Goal: Transaction & Acquisition: Purchase product/service

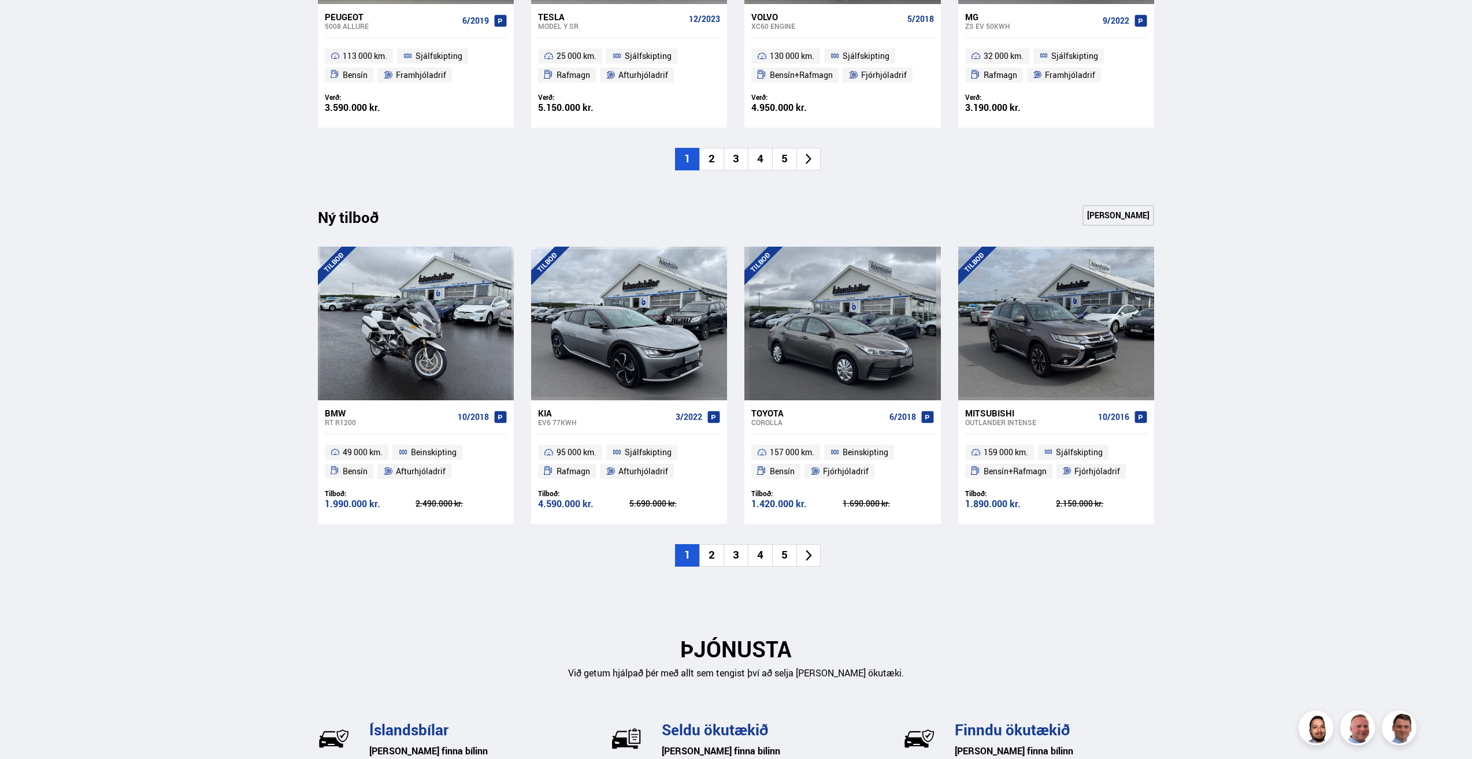
scroll to position [1063, 0]
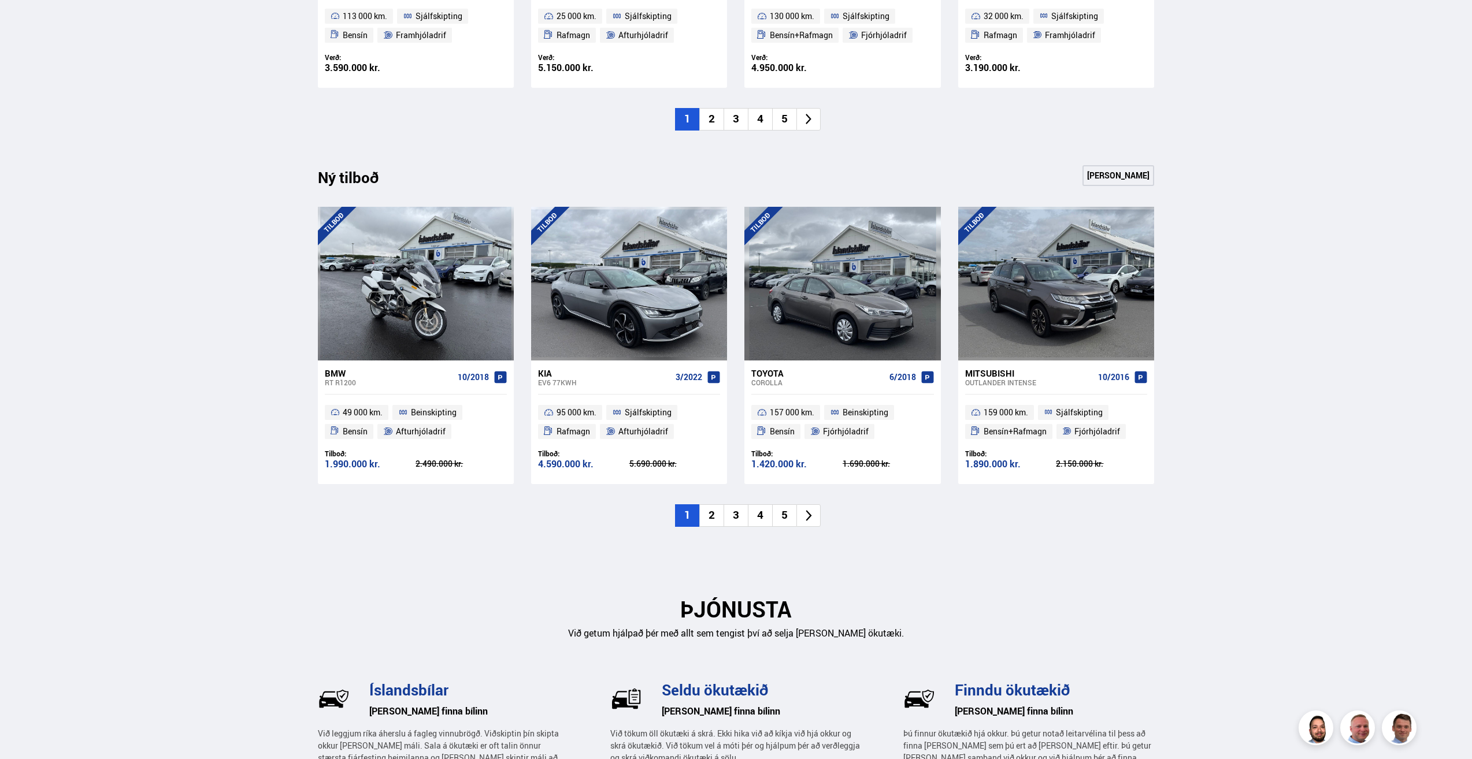
click at [708, 513] on li "2" at bounding box center [711, 515] width 24 height 23
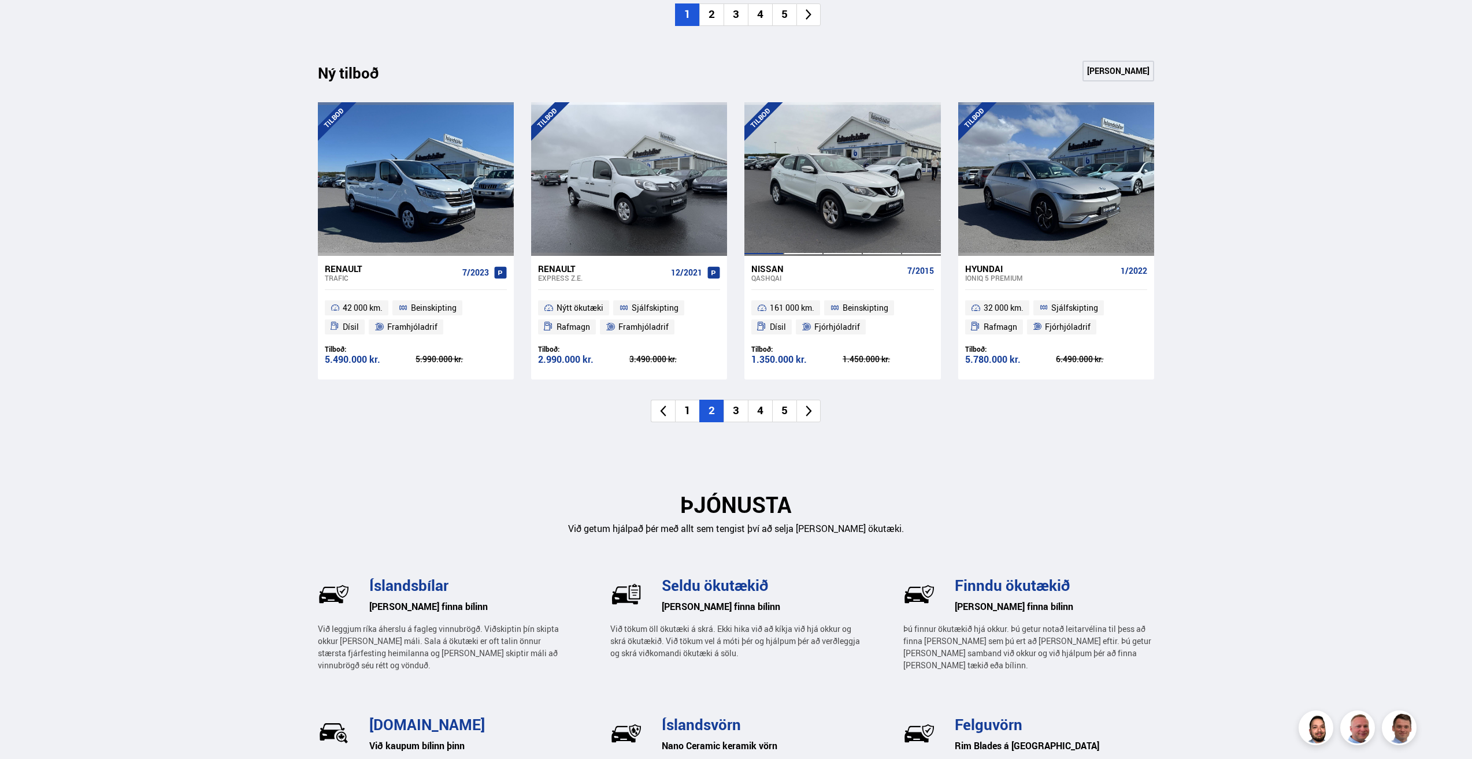
scroll to position [1237, 0]
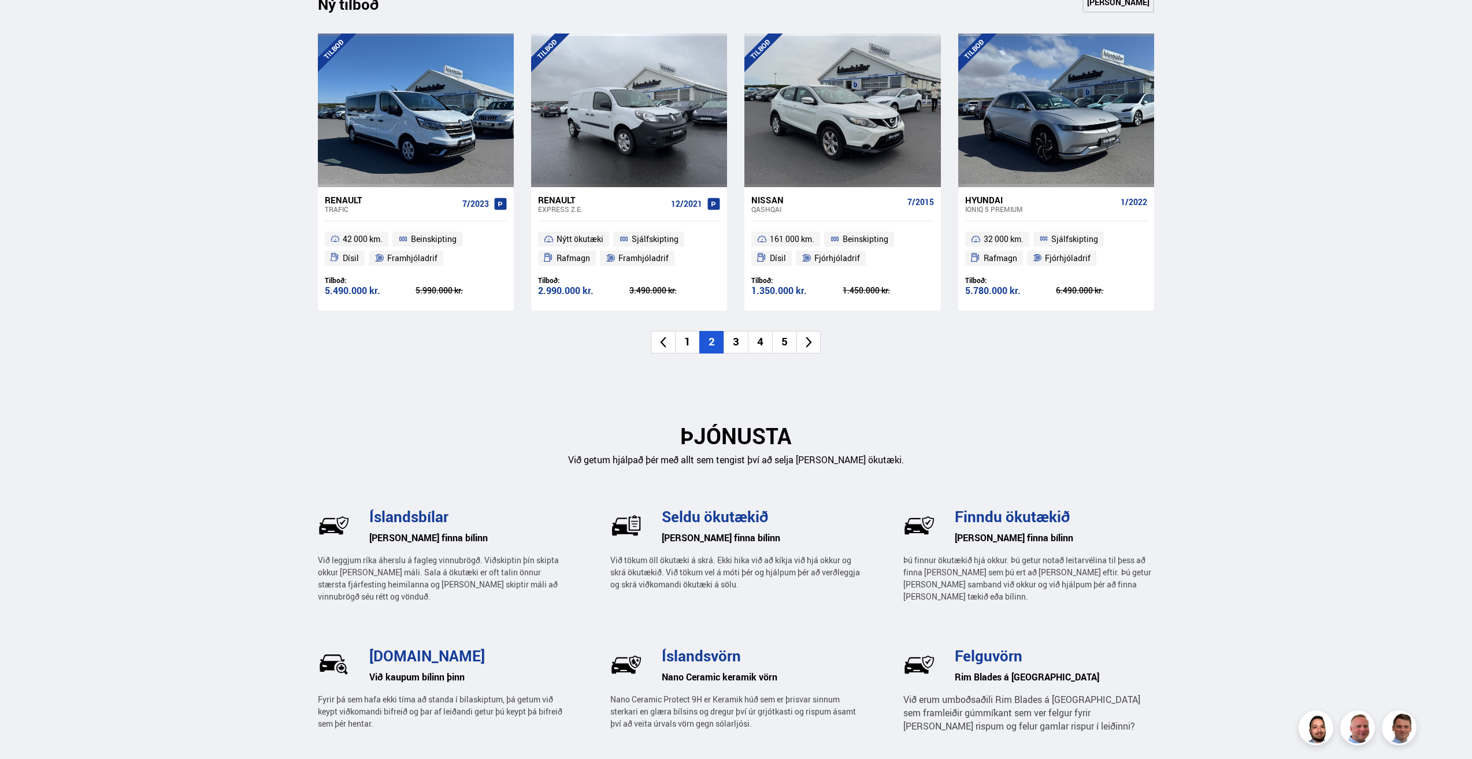
click at [734, 340] on li "3" at bounding box center [735, 342] width 24 height 23
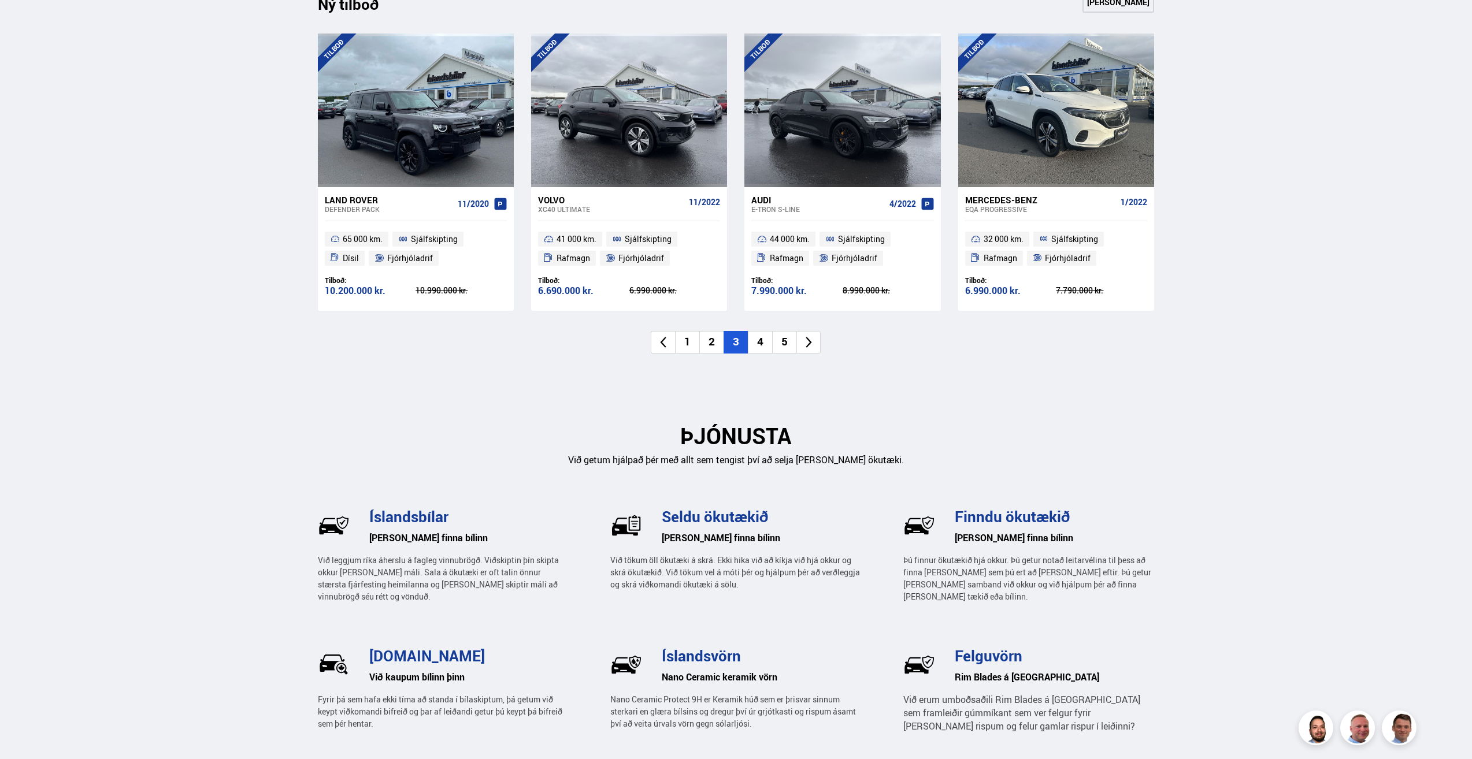
click at [760, 342] on li "4" at bounding box center [760, 342] width 24 height 23
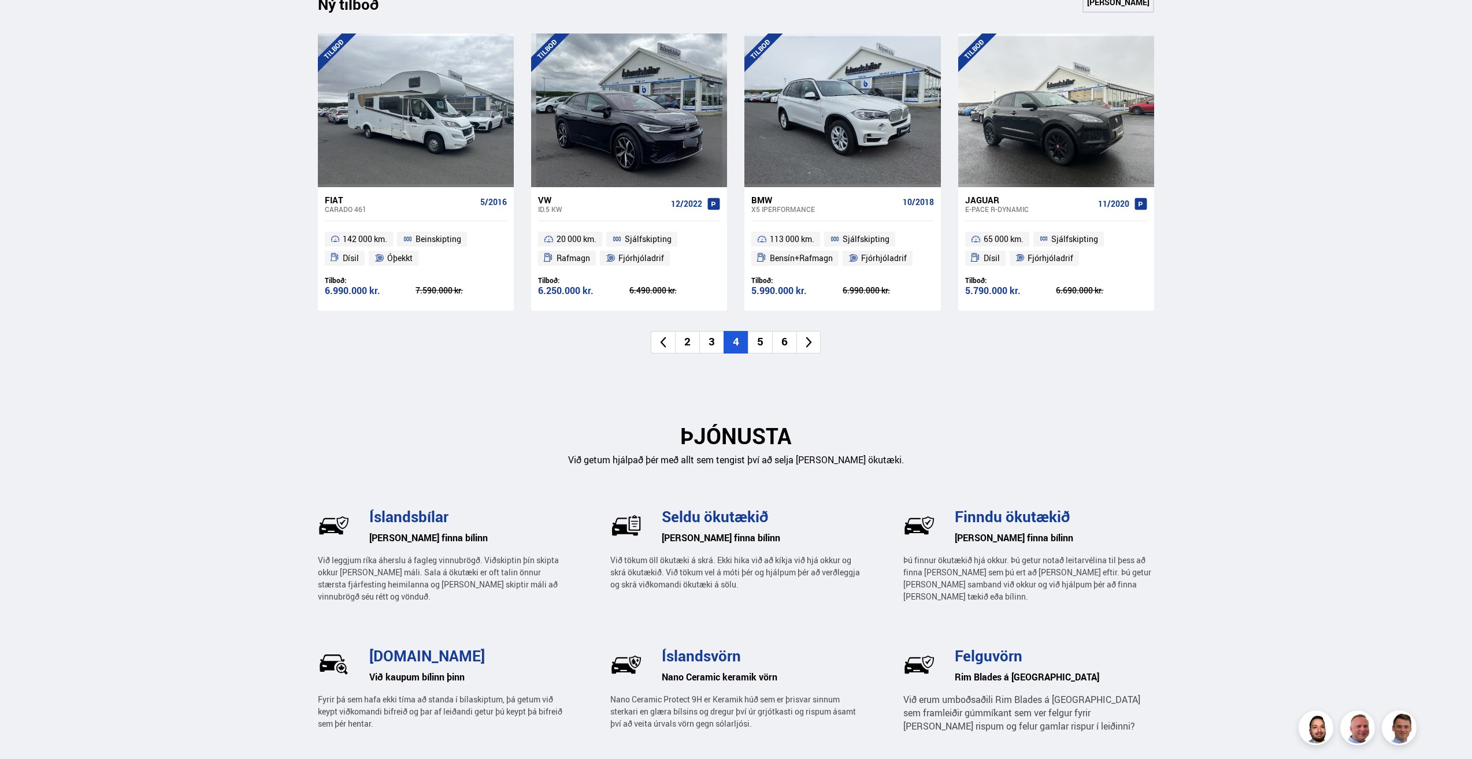
click at [761, 343] on li "5" at bounding box center [760, 342] width 24 height 23
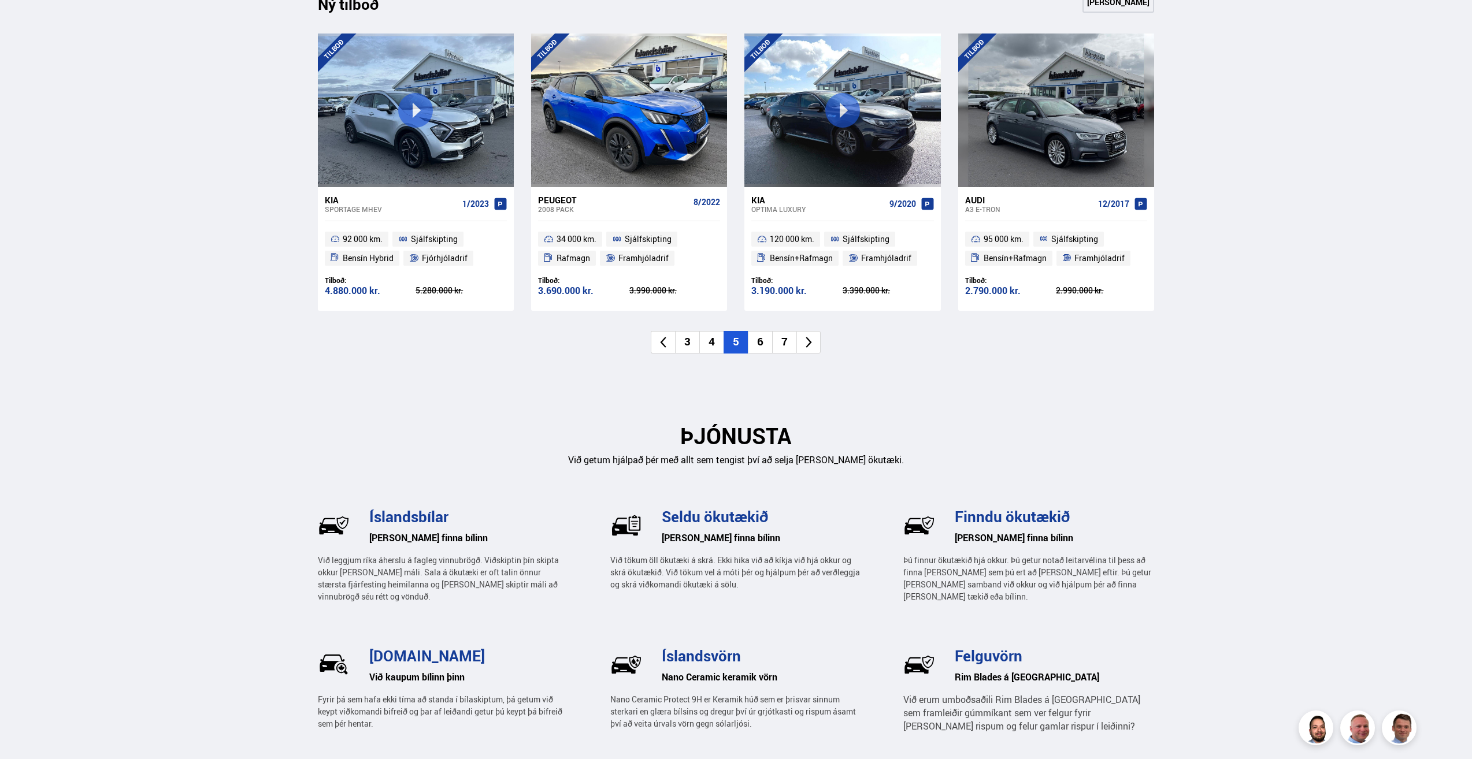
click at [763, 344] on li "6" at bounding box center [760, 342] width 24 height 23
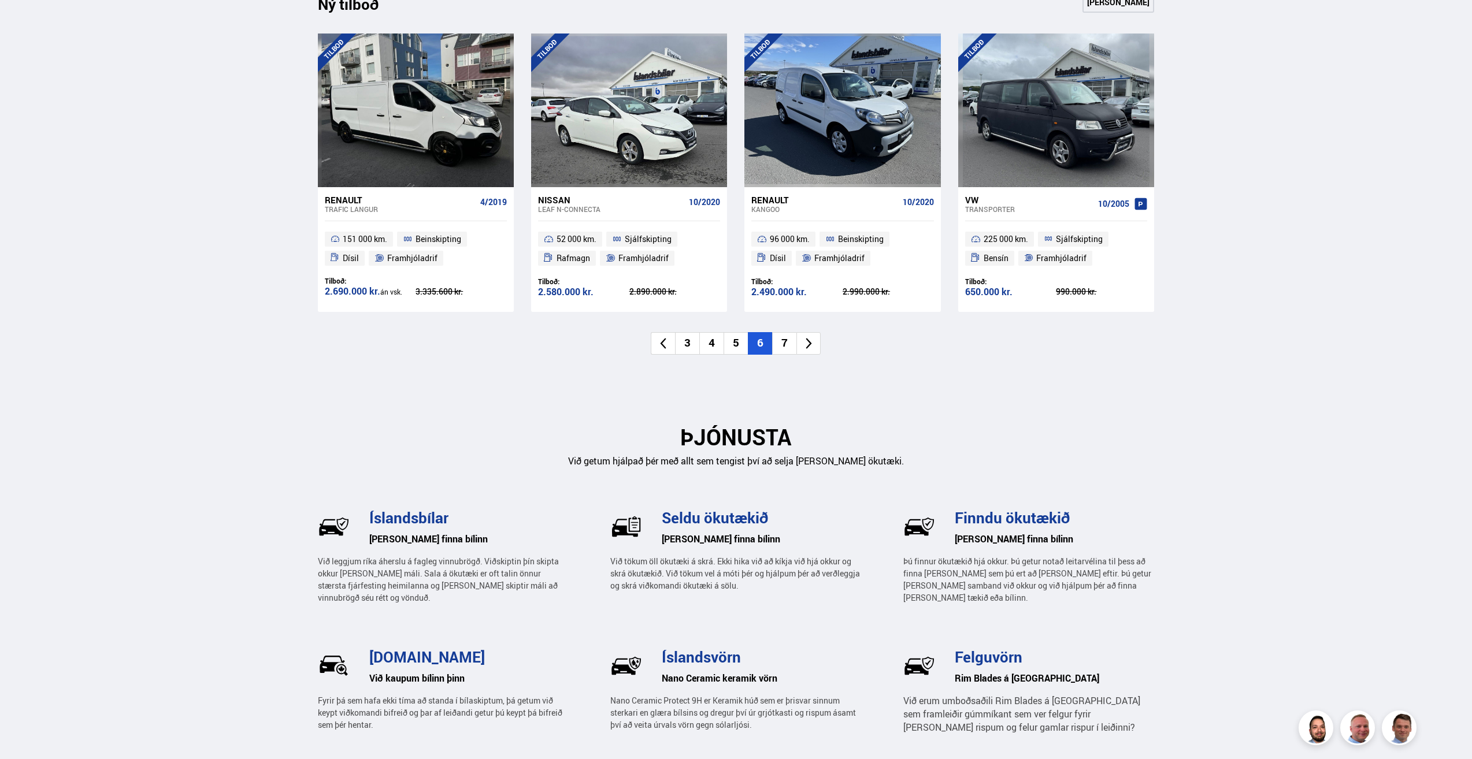
click at [782, 346] on li "7" at bounding box center [784, 343] width 24 height 23
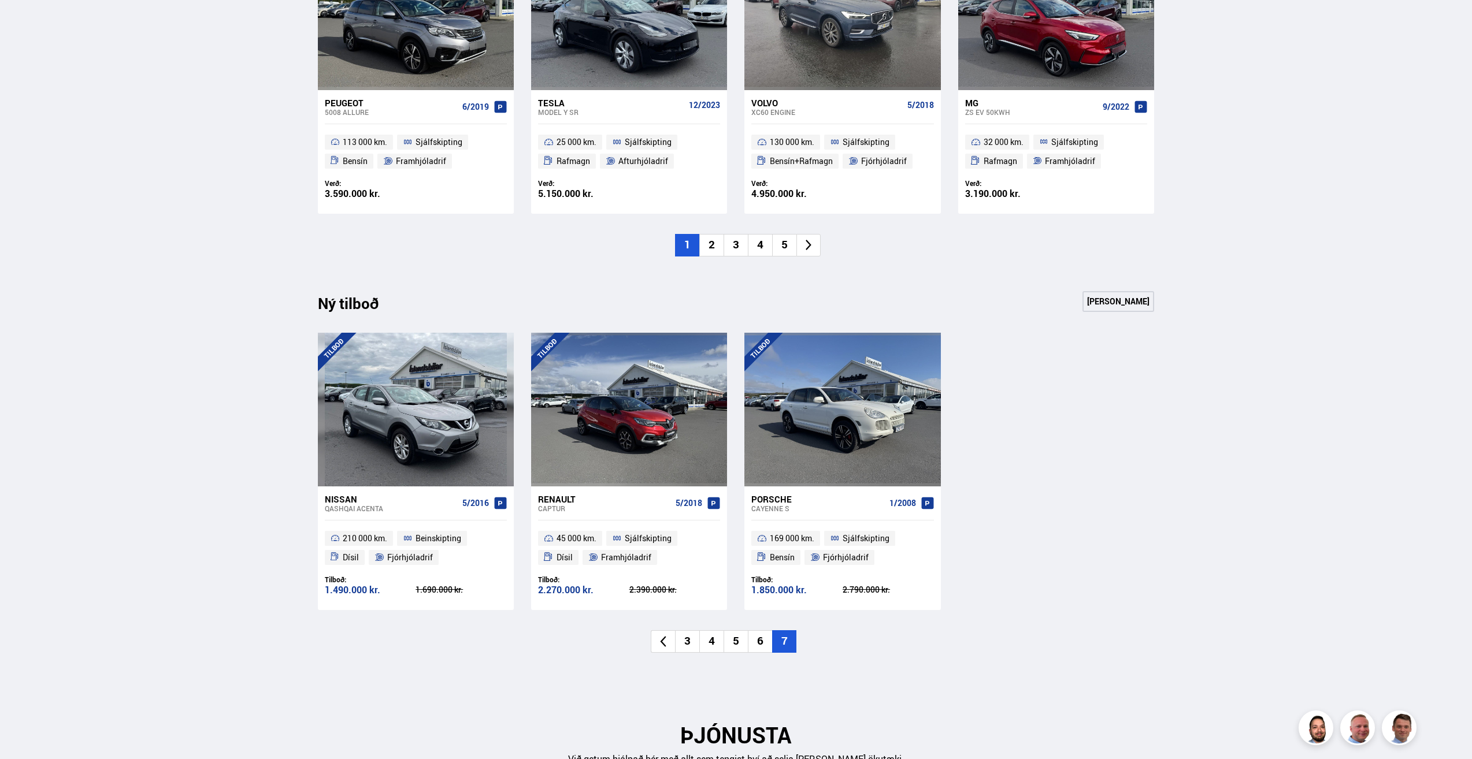
scroll to position [890, 0]
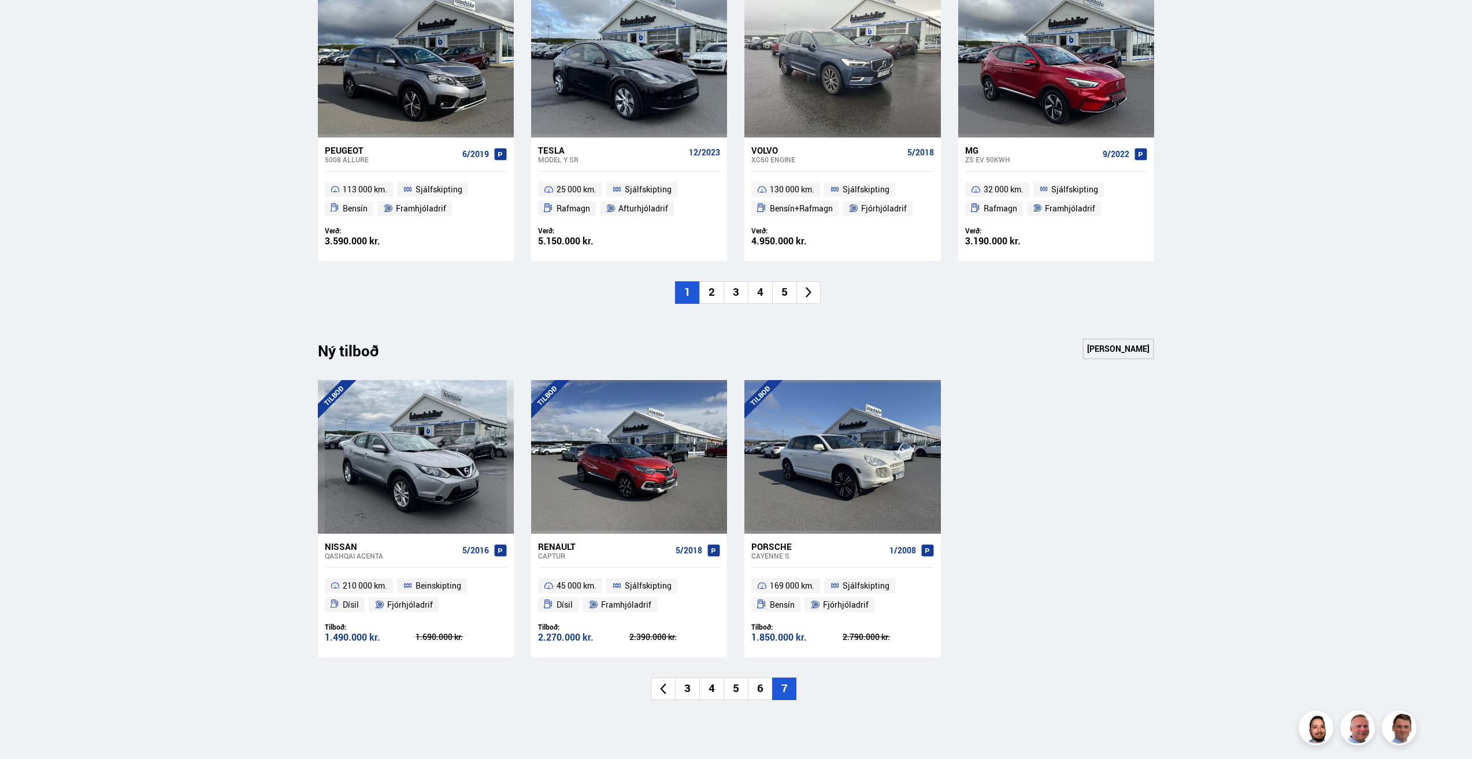
click at [711, 296] on li "2" at bounding box center [711, 292] width 24 height 23
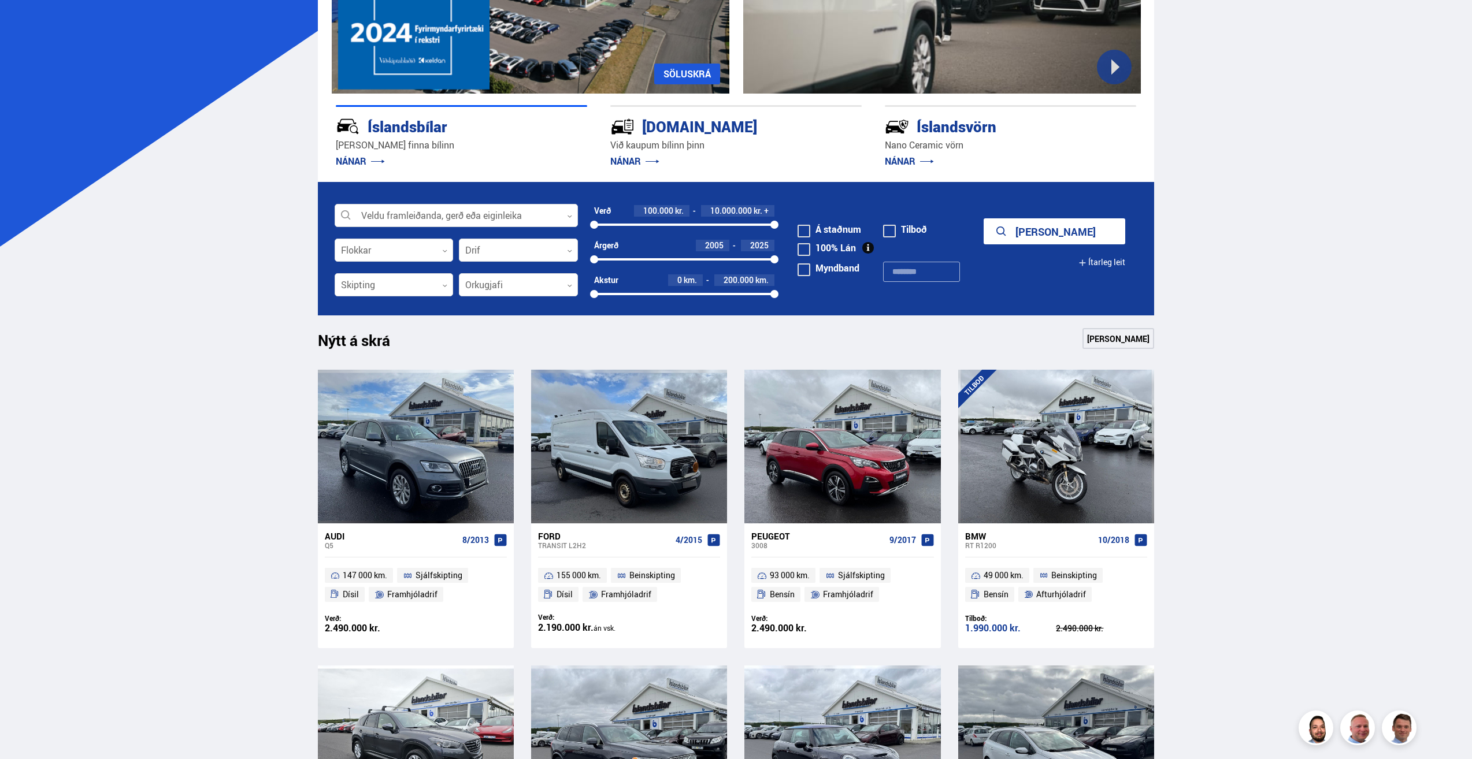
scroll to position [139, 0]
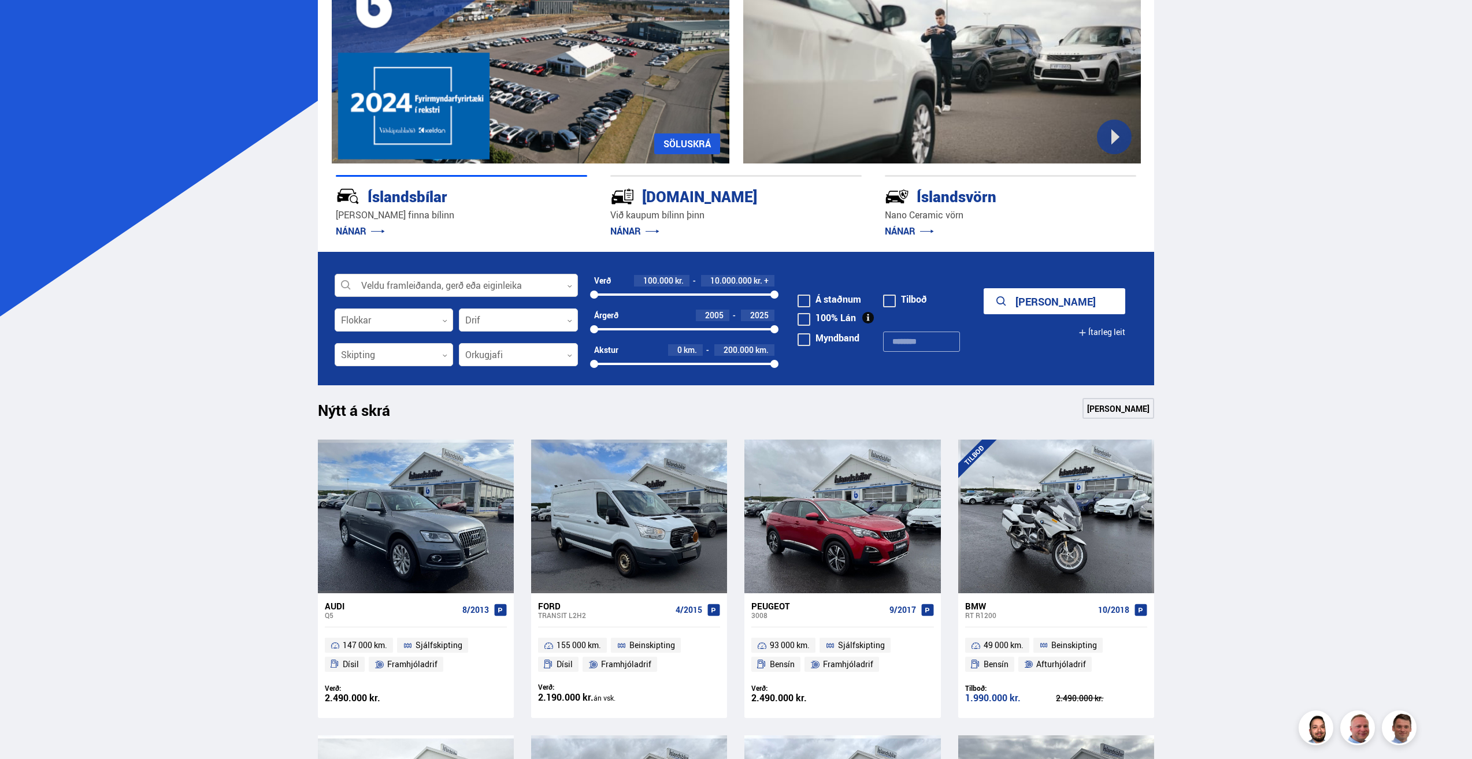
click at [500, 291] on div at bounding box center [456, 285] width 243 height 23
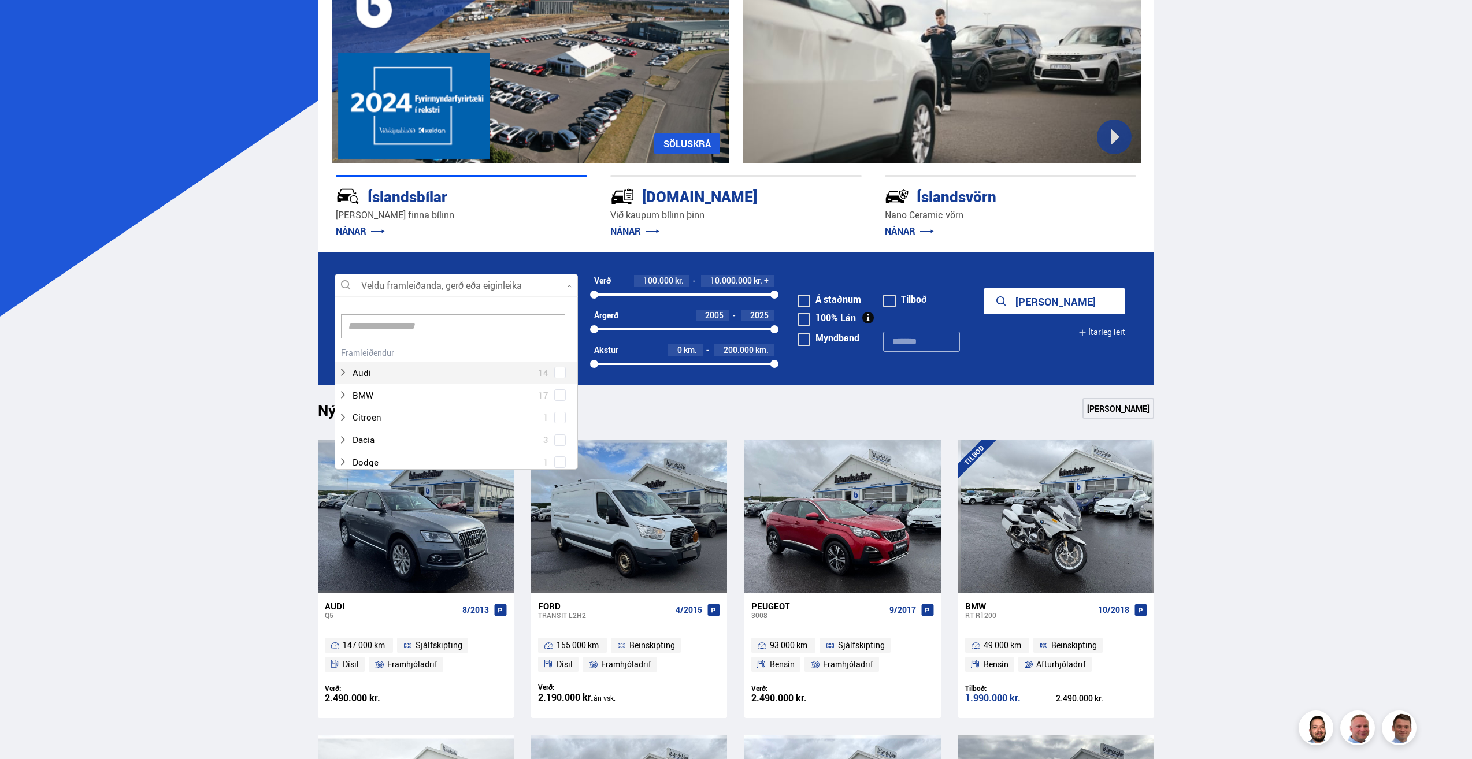
scroll to position [172, 240]
click at [440, 336] on input at bounding box center [453, 326] width 224 height 24
type input "***"
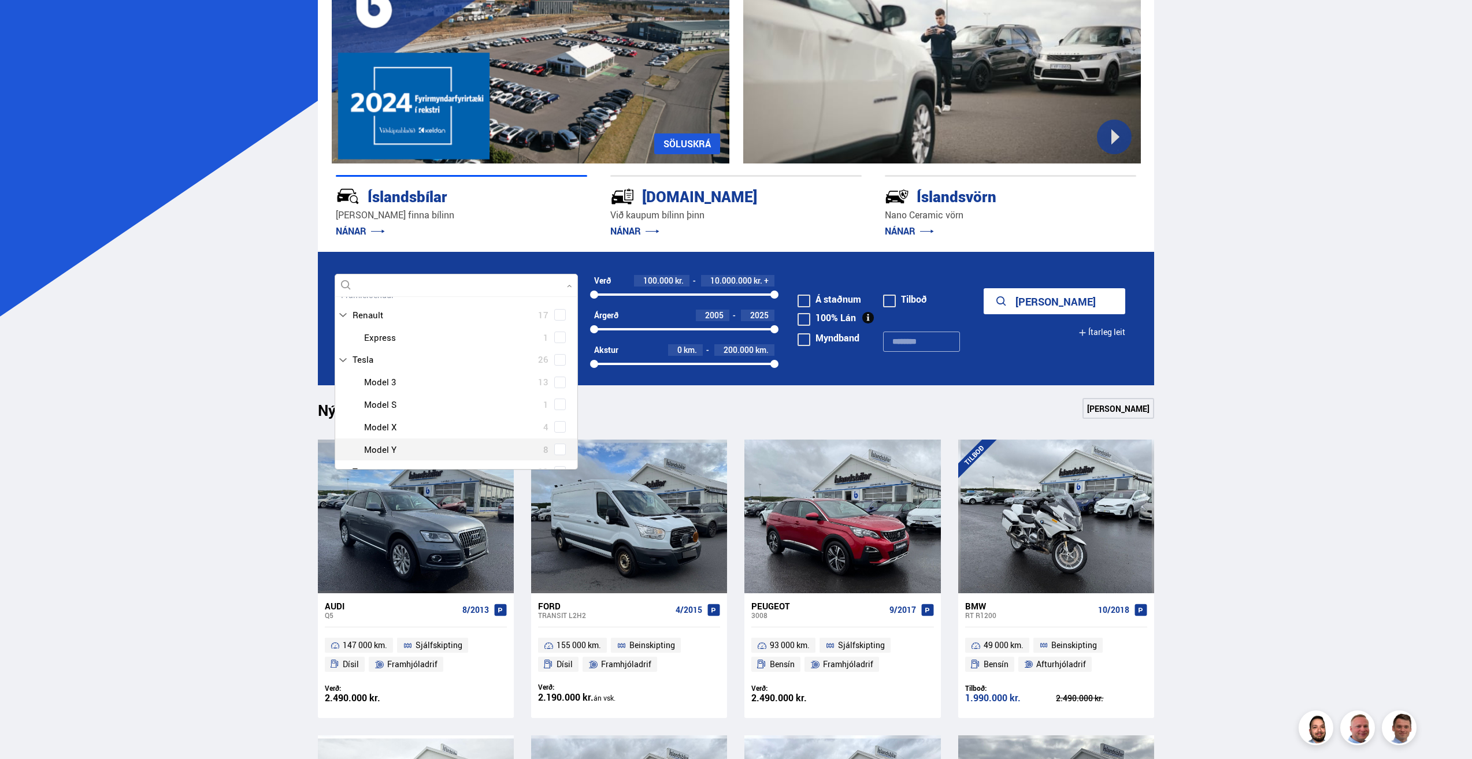
click at [559, 450] on div "Tesla Model 3 13 Tesla Model S 1 Tesla Model X 4 Tesla Model Y 8" at bounding box center [456, 416] width 242 height 90
click at [1081, 300] on button "Sýna 8 bíla" at bounding box center [1055, 301] width 142 height 26
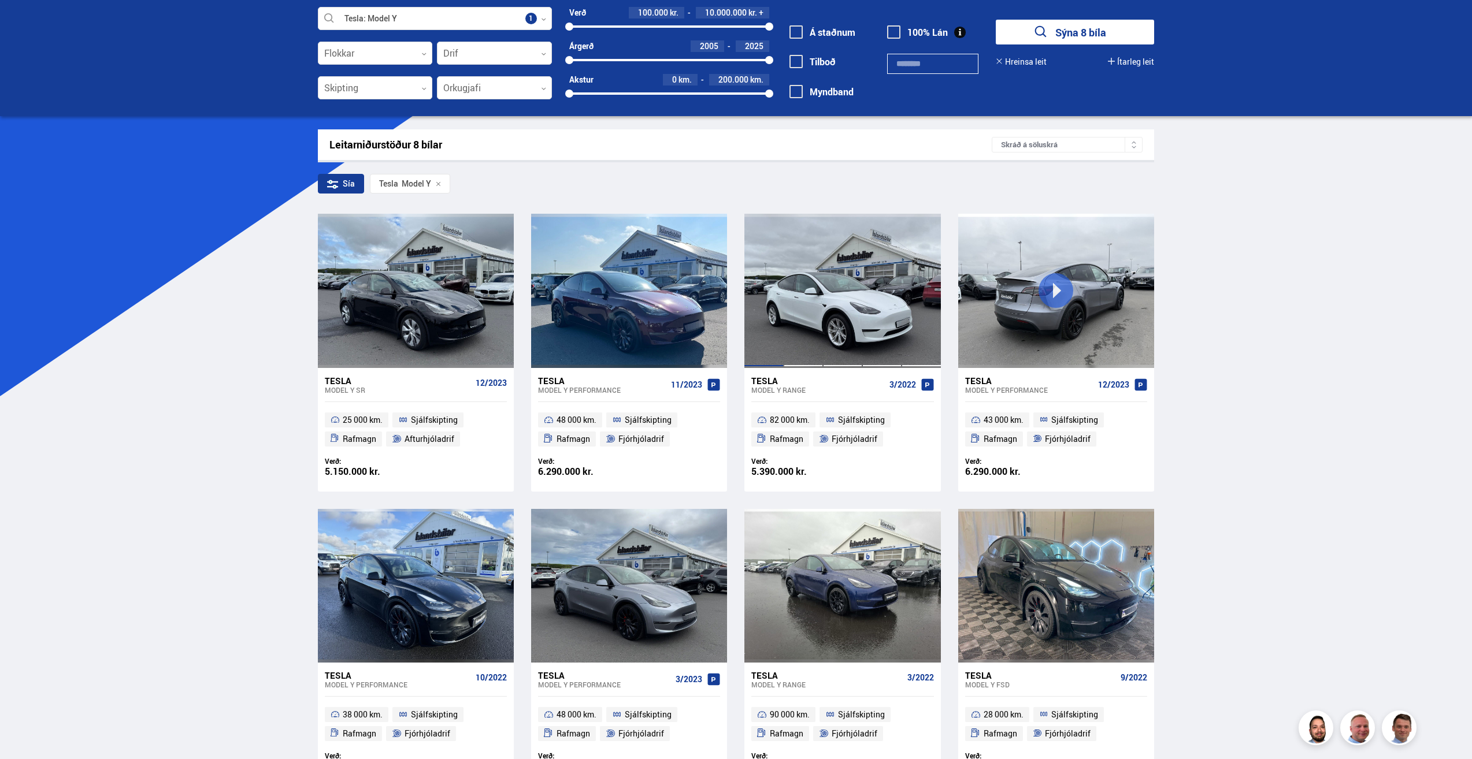
scroll to position [58, 0]
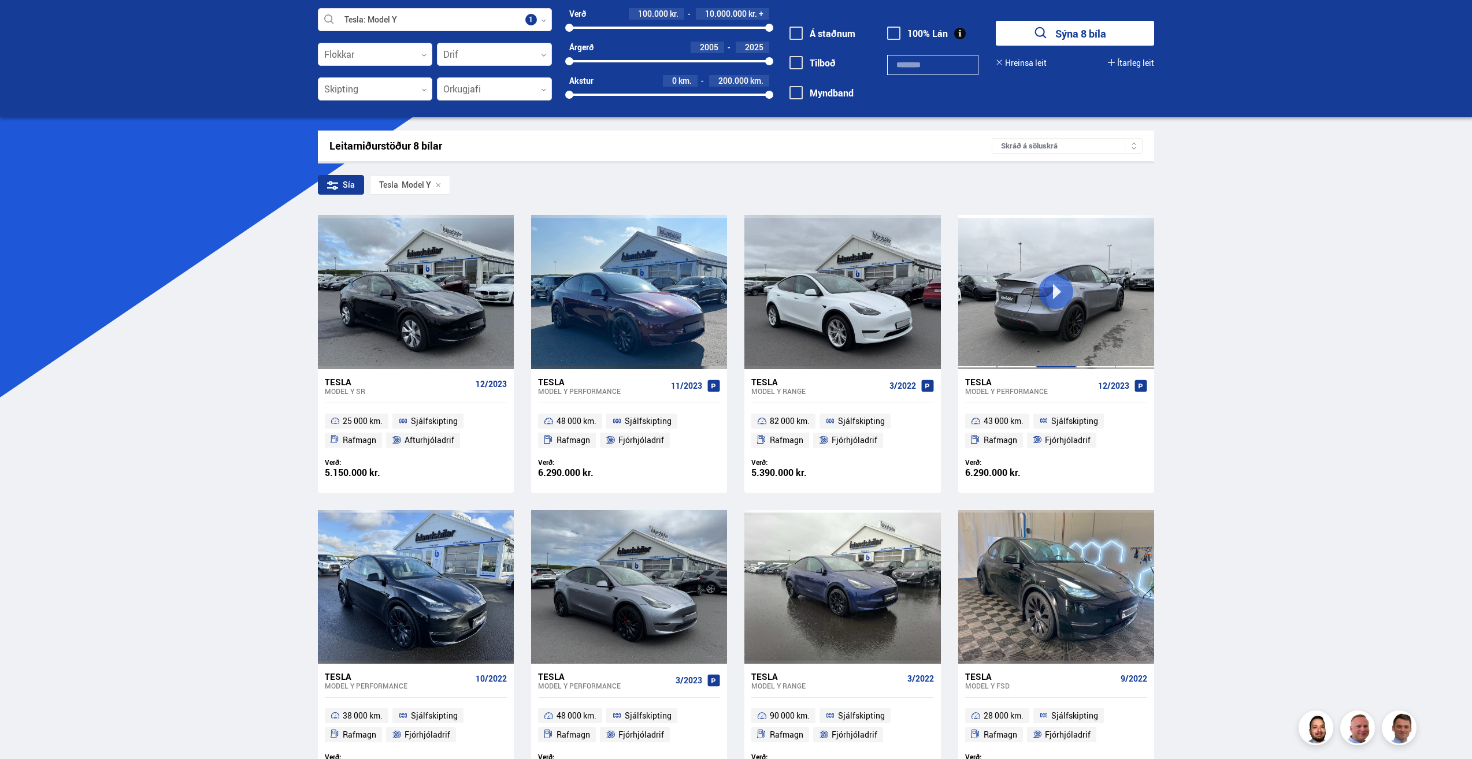
click at [1050, 287] on div at bounding box center [1055, 292] width 39 height 154
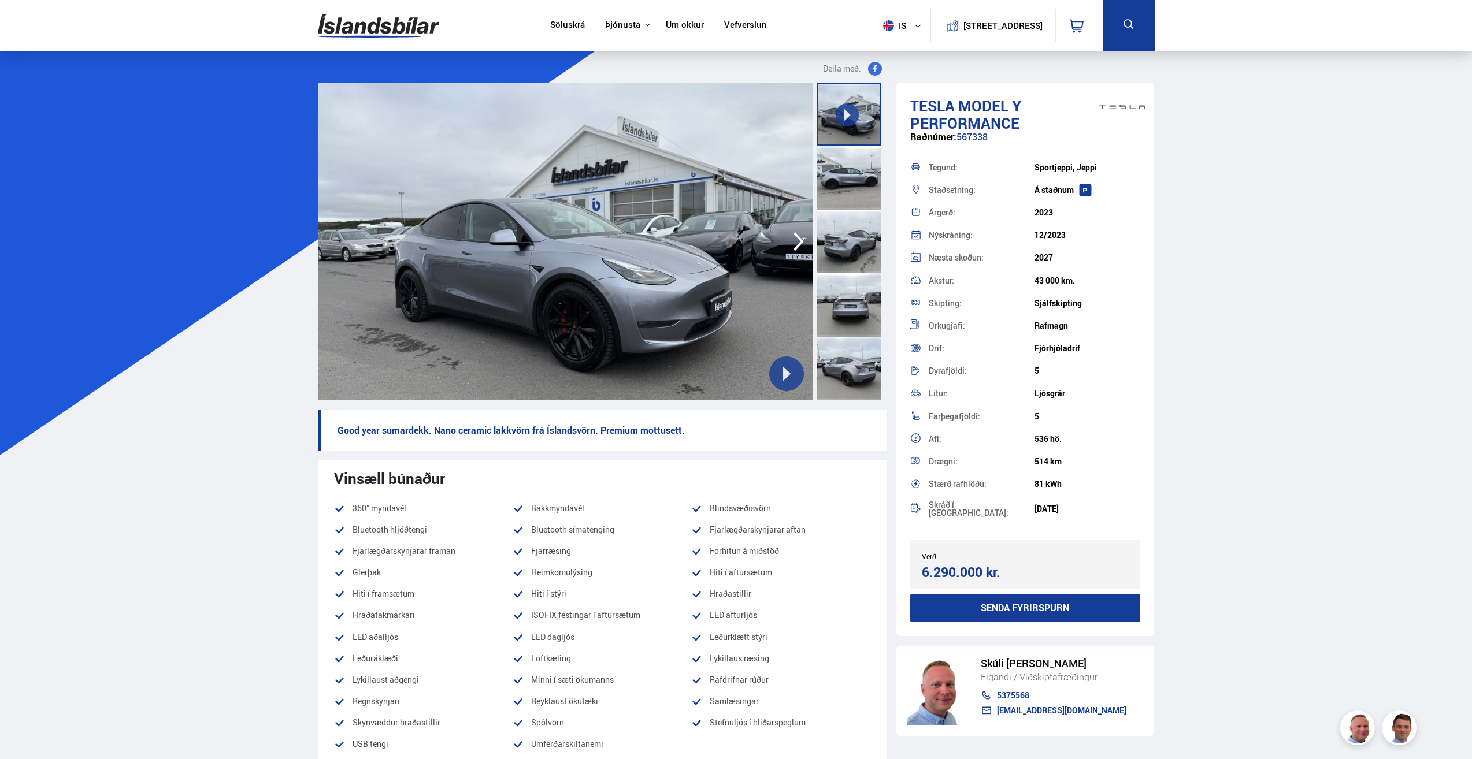
click at [786, 369] on icon at bounding box center [786, 374] width 16 height 16
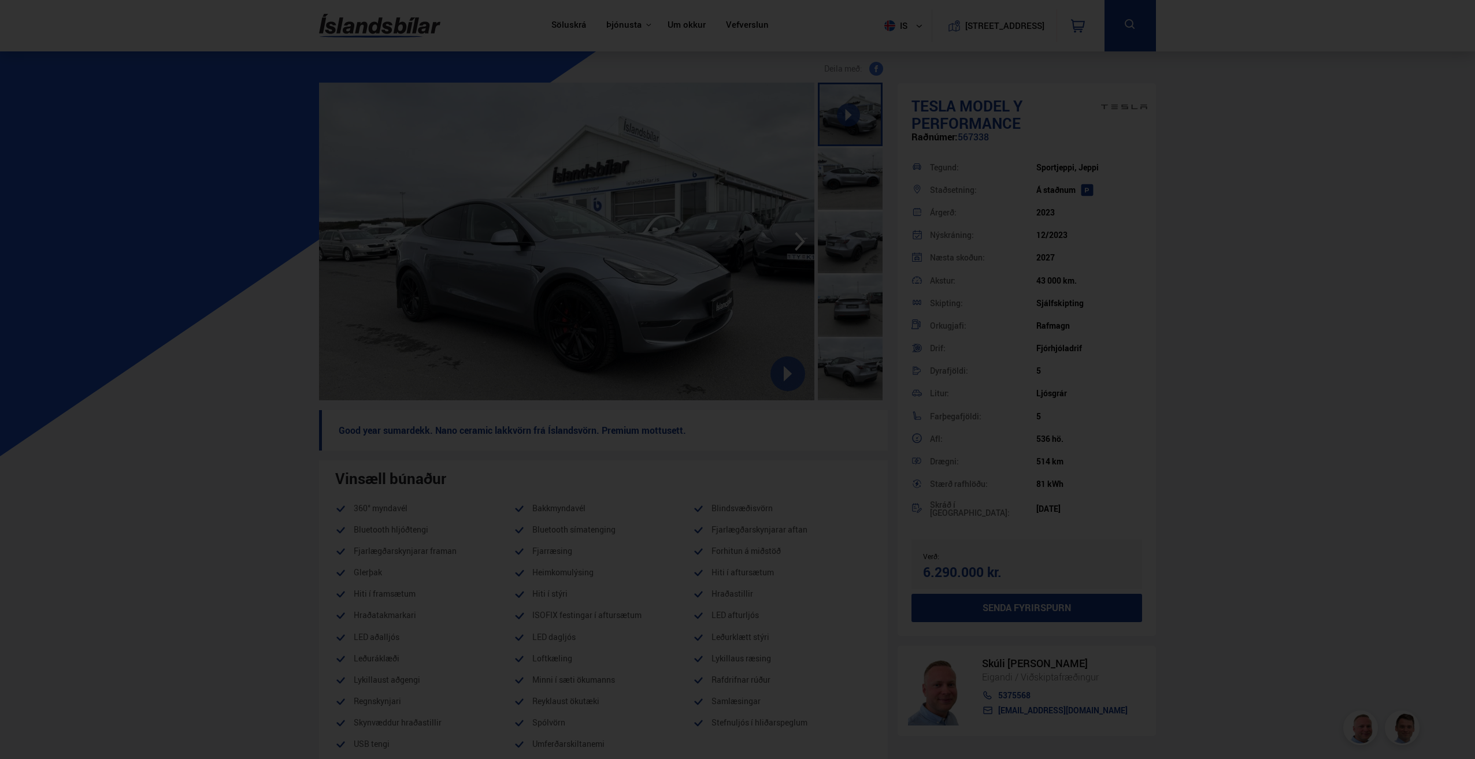
click at [1180, 255] on div at bounding box center [737, 379] width 1475 height 759
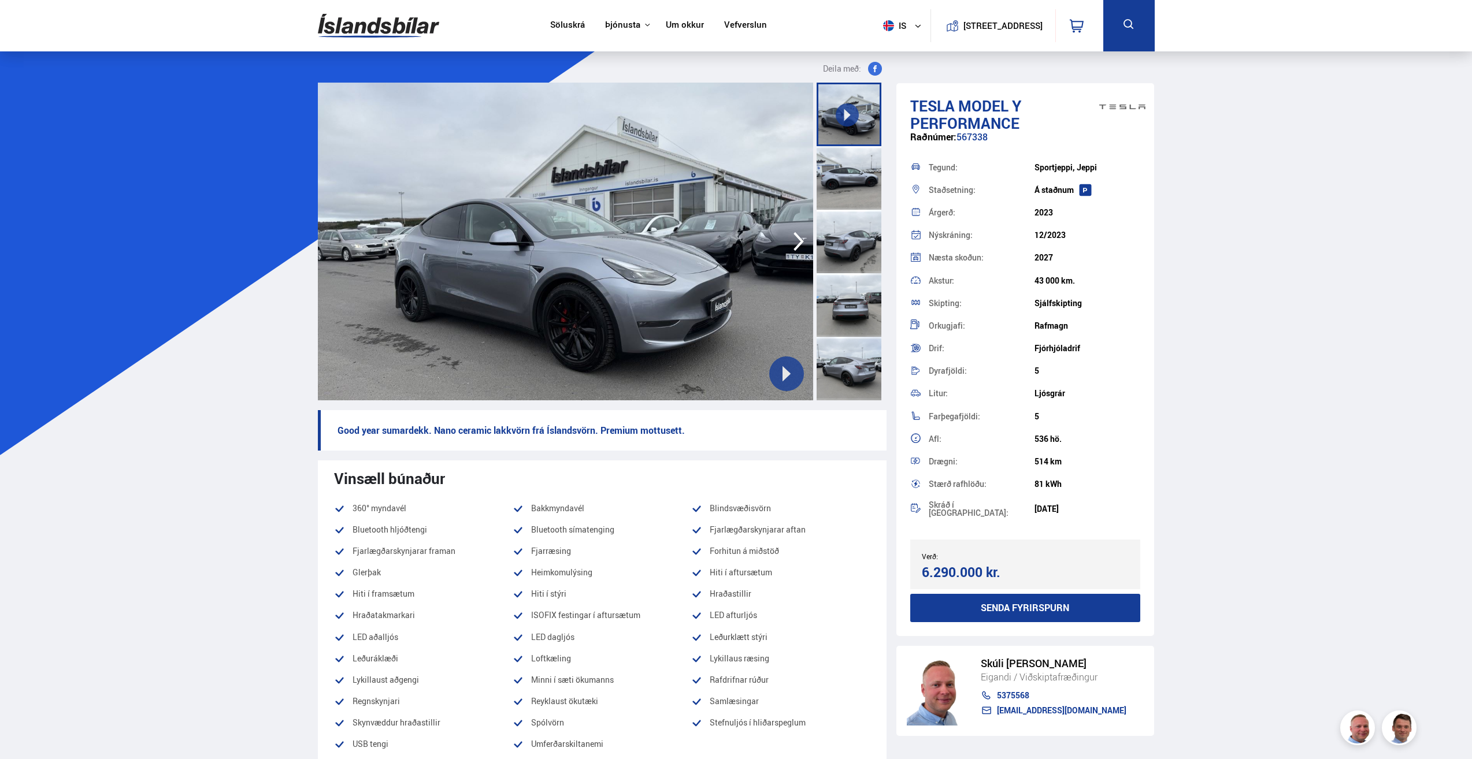
click at [1028, 600] on button "Senda fyrirspurn" at bounding box center [1025, 608] width 231 height 28
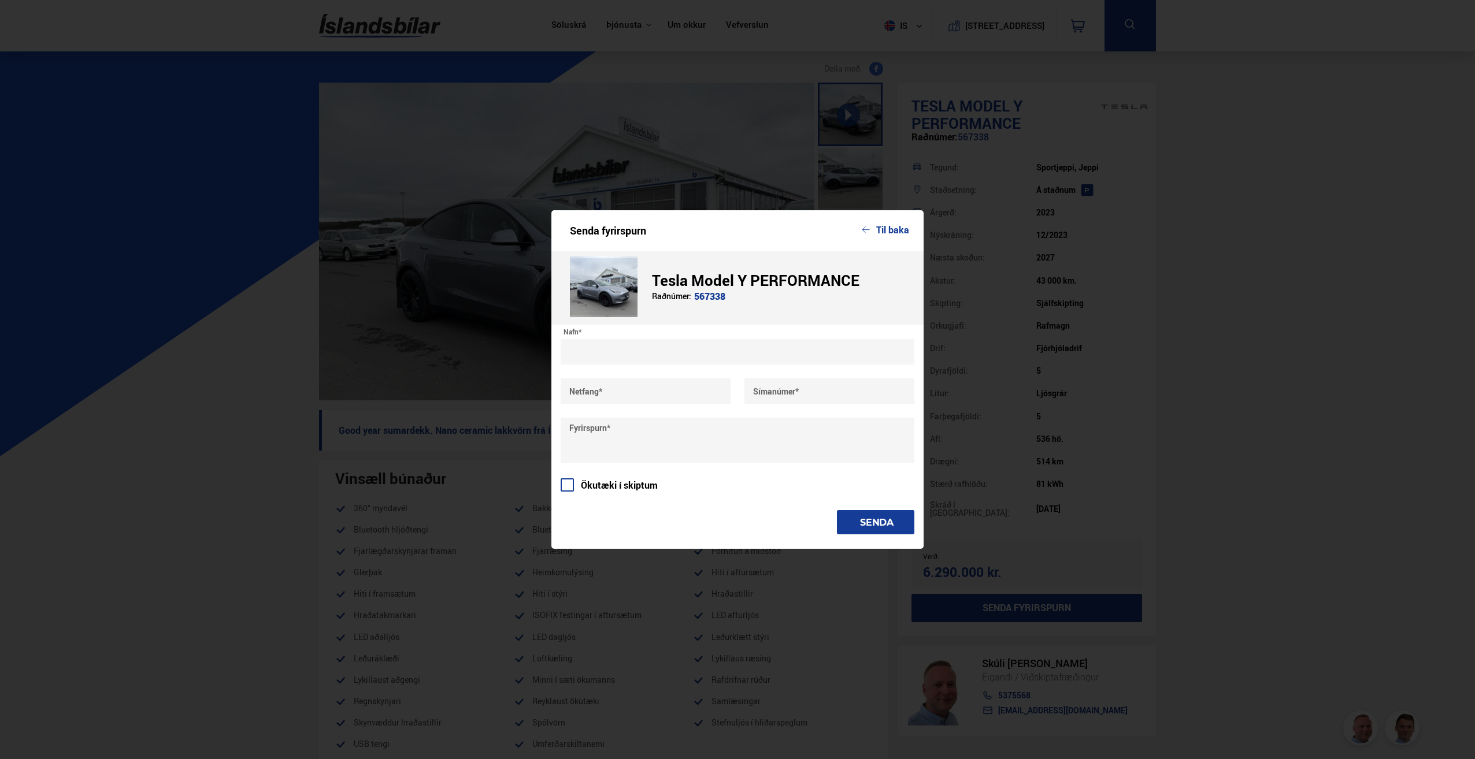
click at [633, 347] on input "text" at bounding box center [738, 351] width 354 height 25
click at [626, 352] on input "text" at bounding box center [738, 351] width 354 height 25
type input "**********"
click at [889, 233] on button "Til baka" at bounding box center [885, 230] width 47 height 10
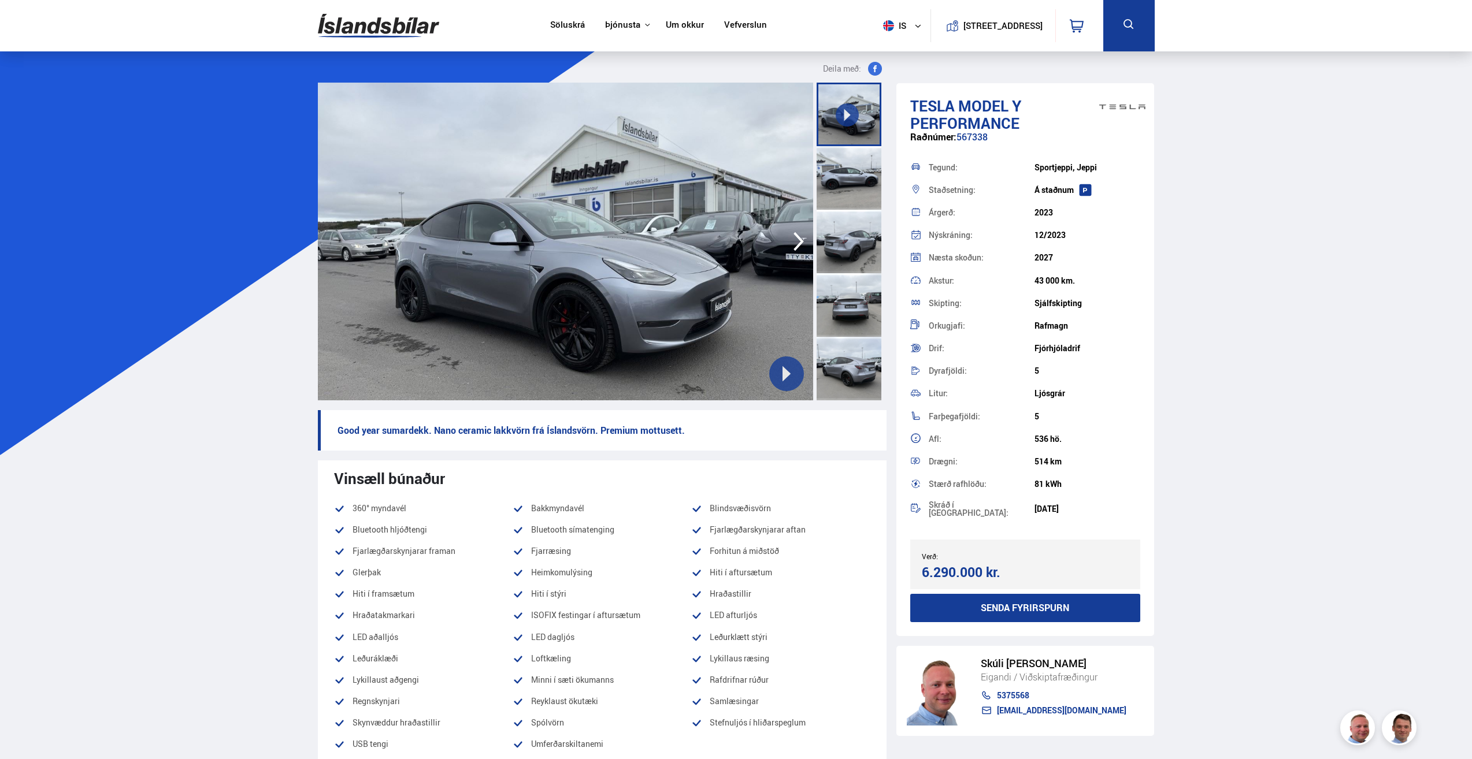
click at [381, 24] on img at bounding box center [378, 26] width 121 height 38
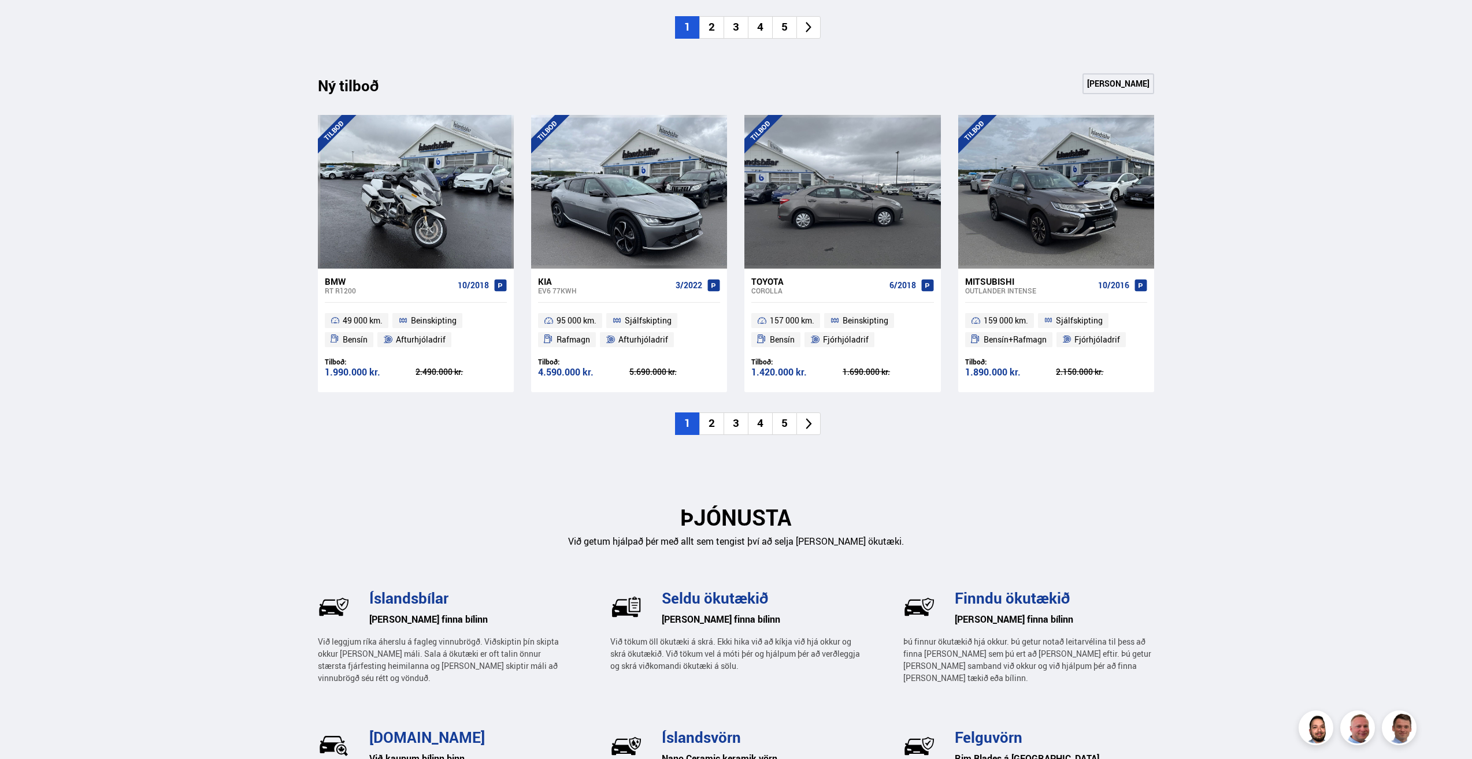
scroll to position [1156, 0]
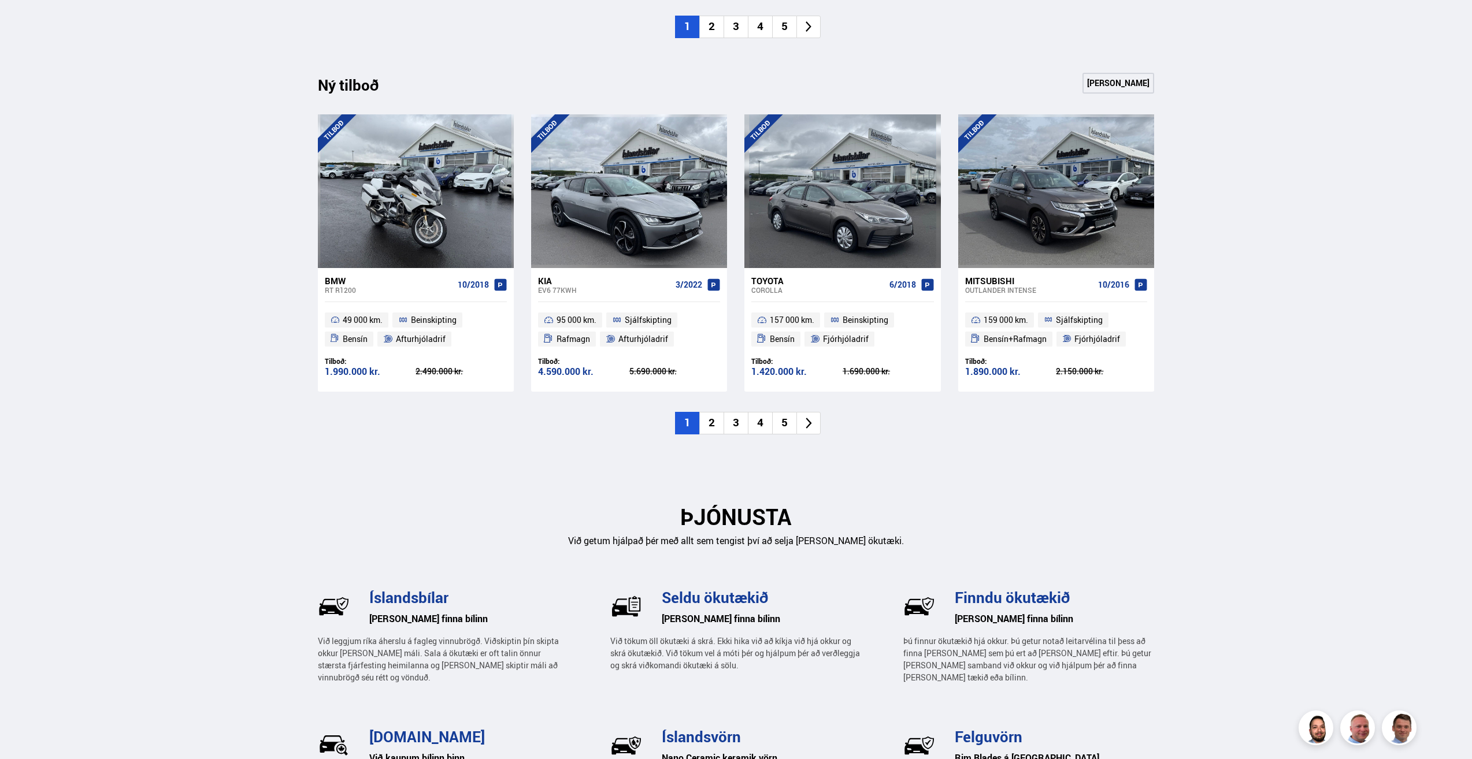
click at [711, 419] on li "2" at bounding box center [711, 423] width 24 height 23
